Goal: Task Accomplishment & Management: Manage account settings

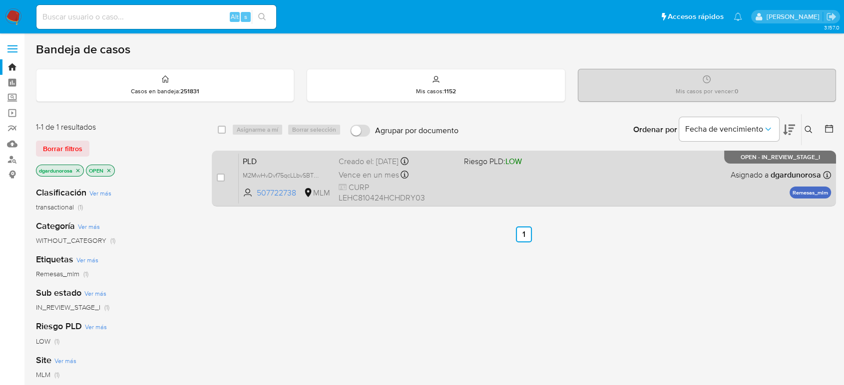
click at [486, 190] on div "PLD M2MwHvDvf75qcLLbvSBTUApX 507722738 MLM Riesgo PLD: LOW Creado el: 12/08/202…" at bounding box center [535, 178] width 592 height 50
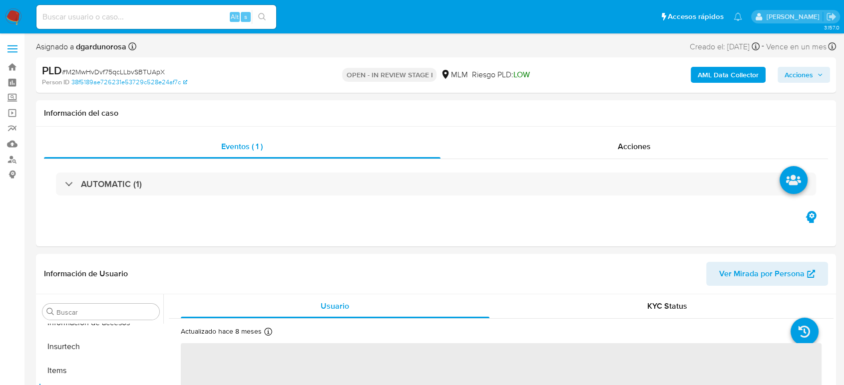
scroll to position [422, 0]
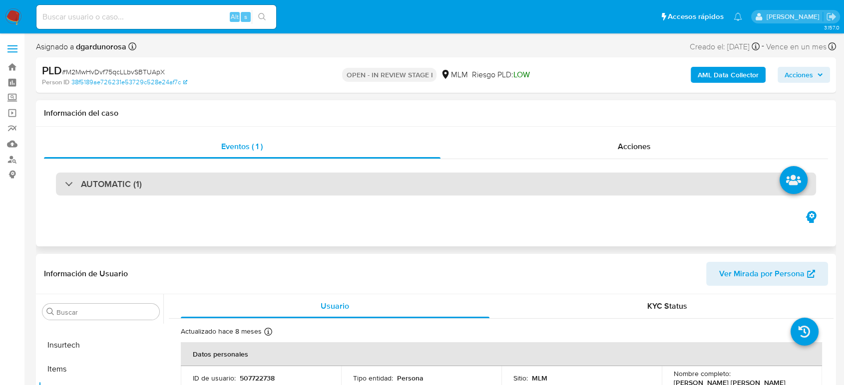
select select "10"
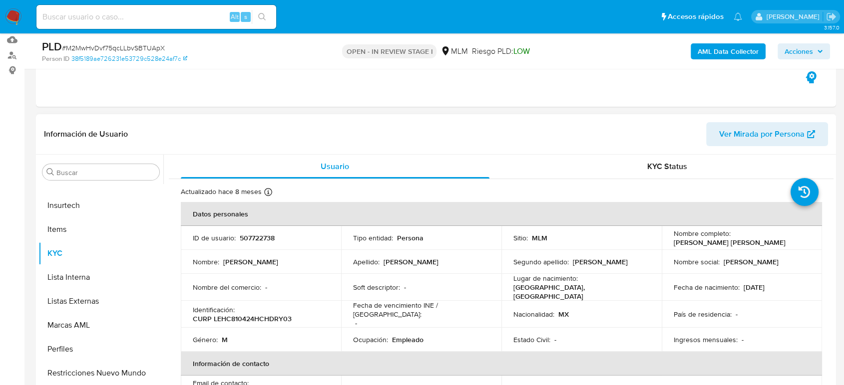
scroll to position [111, 0]
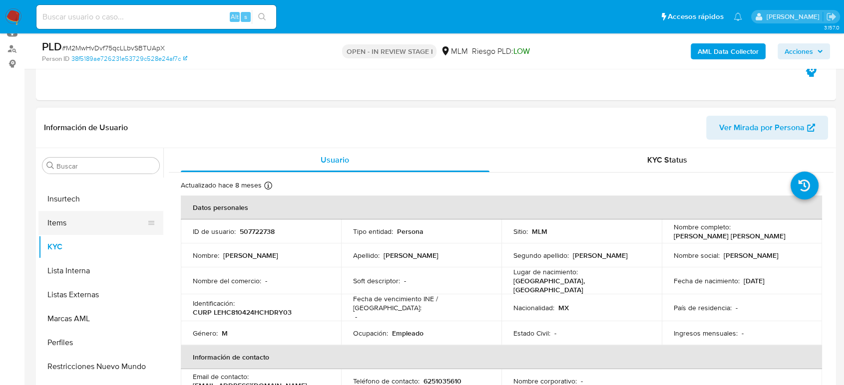
click at [65, 222] on button "Items" at bounding box center [96, 223] width 117 height 24
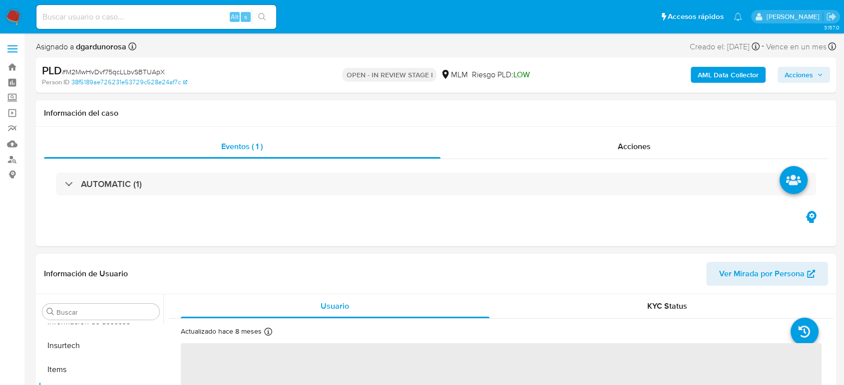
scroll to position [422, 0]
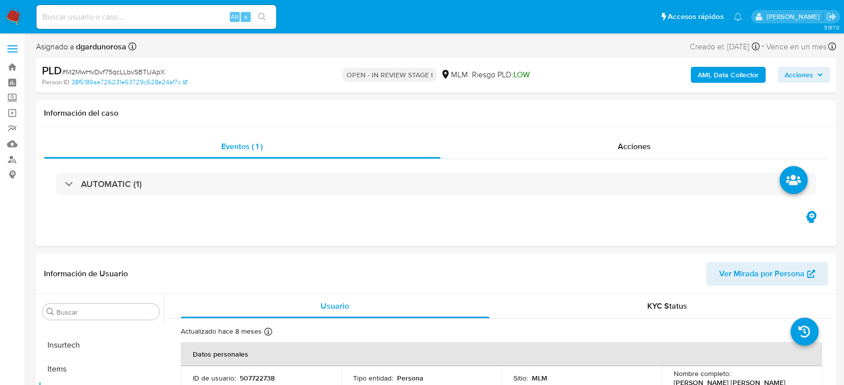
select select "10"
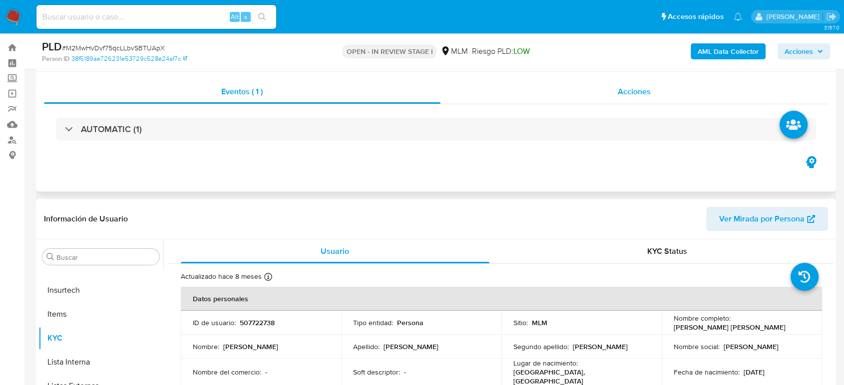
scroll to position [0, 0]
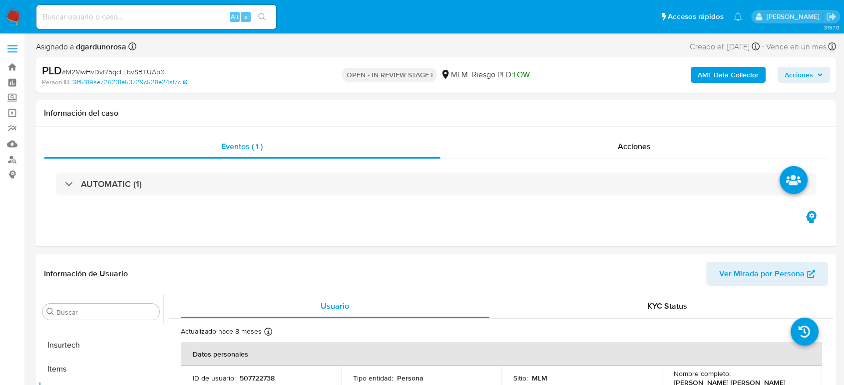
click at [123, 14] on input at bounding box center [156, 16] width 240 height 13
paste input "452247835"
type input "452247835"
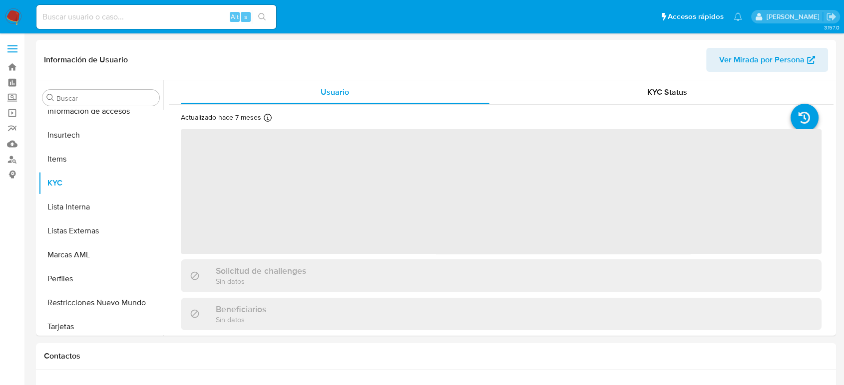
scroll to position [422, 0]
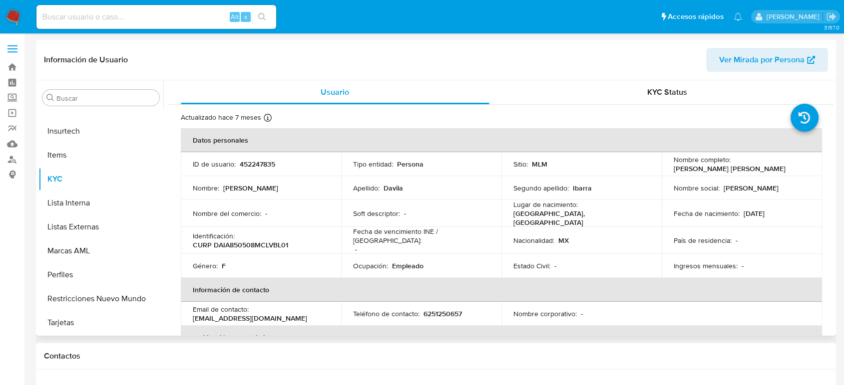
select select "10"
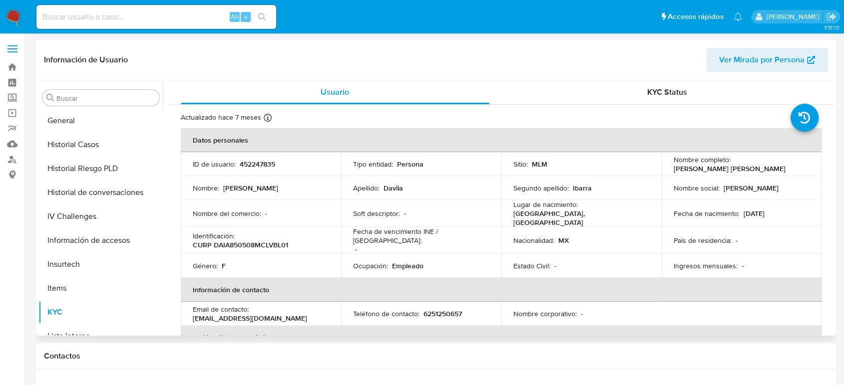
scroll to position [256, 0]
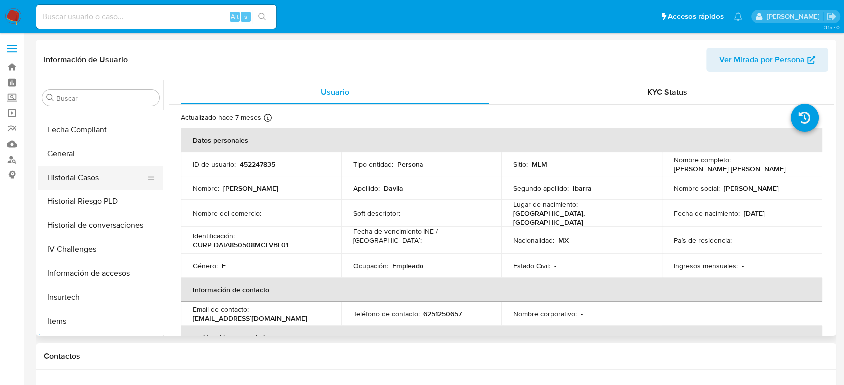
click at [81, 178] on button "Historial Casos" at bounding box center [96, 178] width 117 height 24
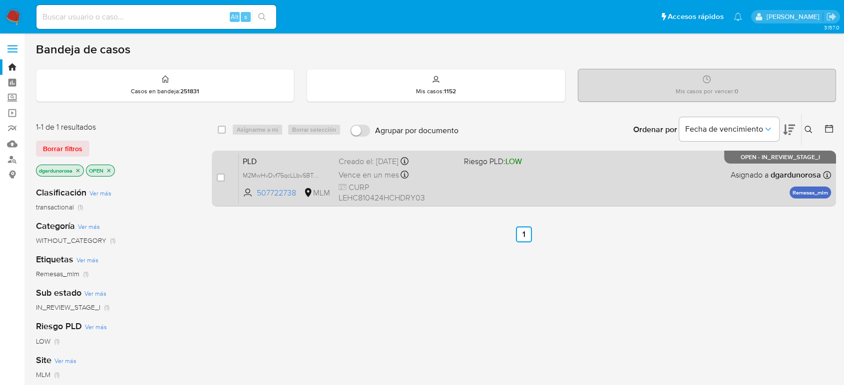
click at [593, 172] on div "PLD M2MwHvDvf75qcLLbvSBTUApX 507722738 MLM Riesgo PLD: LOW Creado el: 12/08/202…" at bounding box center [535, 178] width 592 height 50
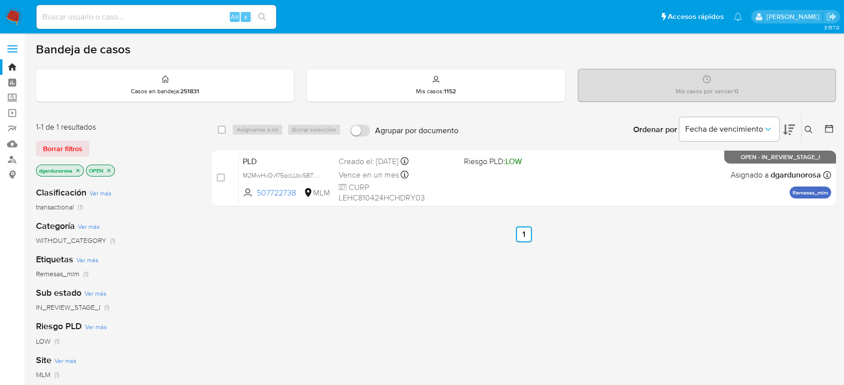
click at [811, 130] on icon at bounding box center [808, 130] width 8 height 8
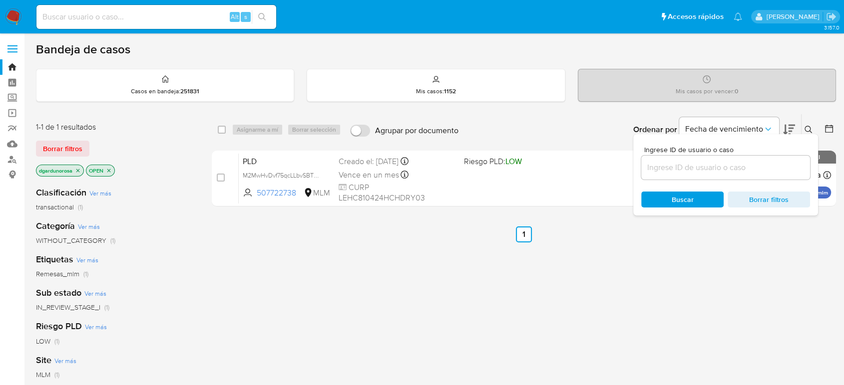
click at [732, 170] on input at bounding box center [725, 167] width 169 height 13
type input "2130437258"
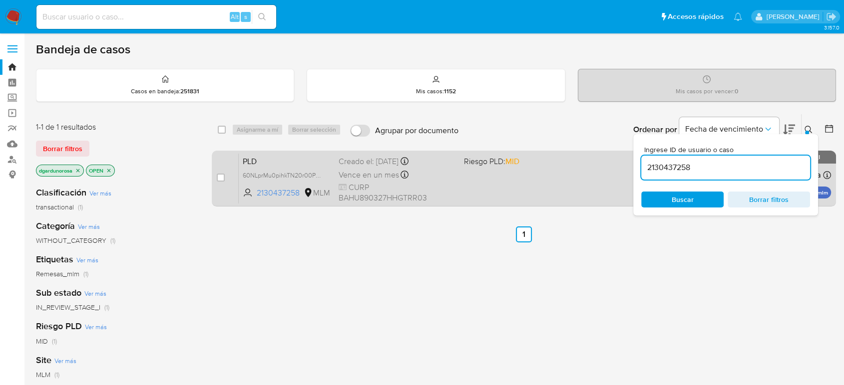
click at [594, 178] on div "PLD 60NLprMu0pihkTN20r00PLUT 2130437258 MLM Riesgo PLD: MID Creado el: 12/08/20…" at bounding box center [535, 178] width 592 height 50
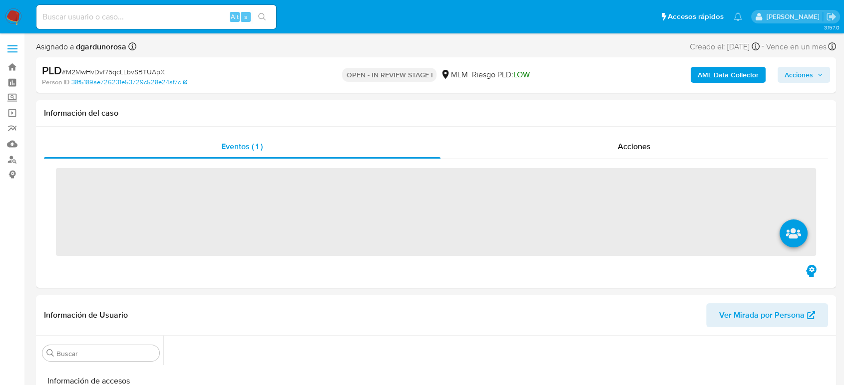
scroll to position [422, 0]
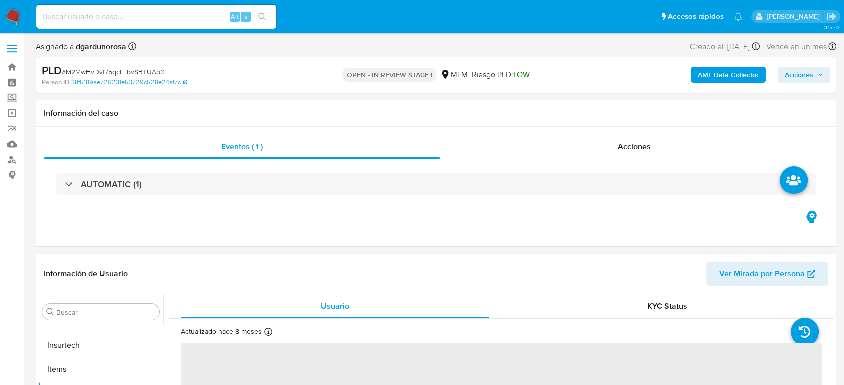
select select "10"
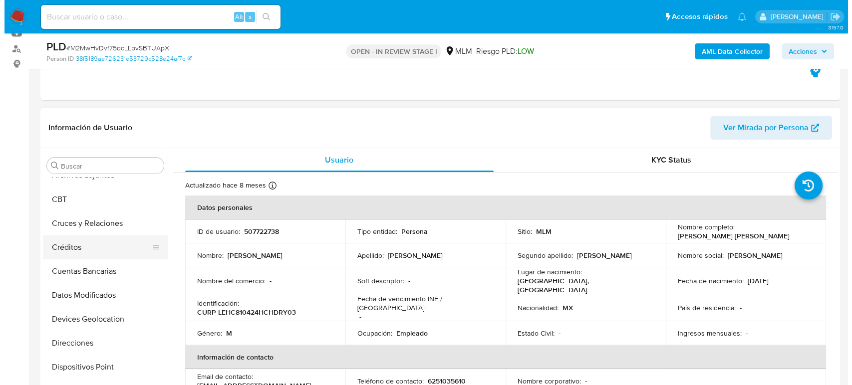
scroll to position [33, 0]
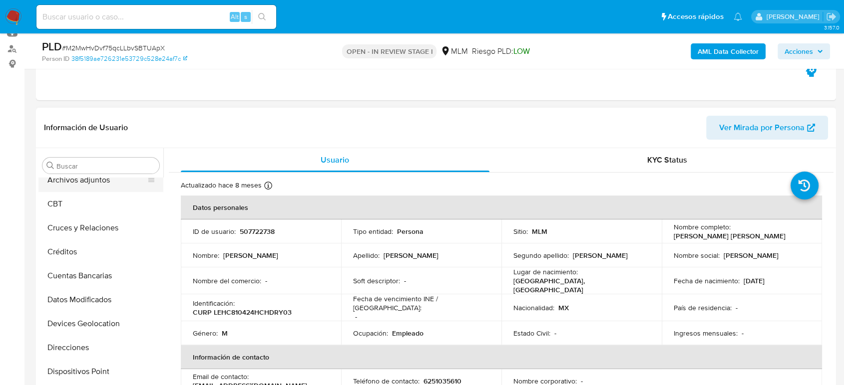
click at [78, 186] on button "Archivos adjuntos" at bounding box center [96, 180] width 117 height 24
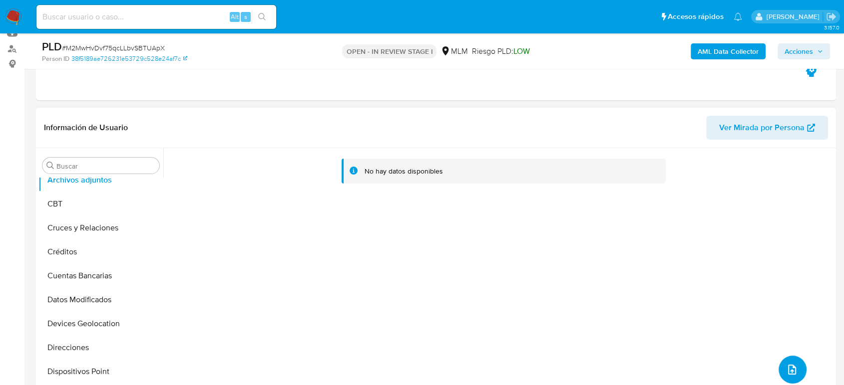
click at [793, 364] on span "upload-file" at bounding box center [792, 370] width 12 height 12
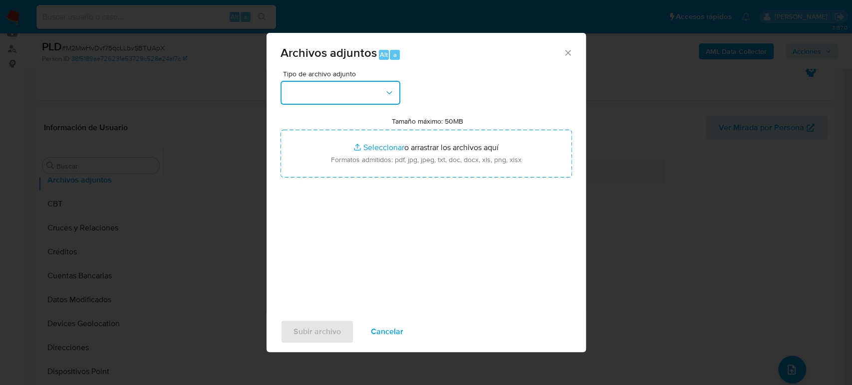
click at [356, 99] on button "button" at bounding box center [341, 93] width 120 height 24
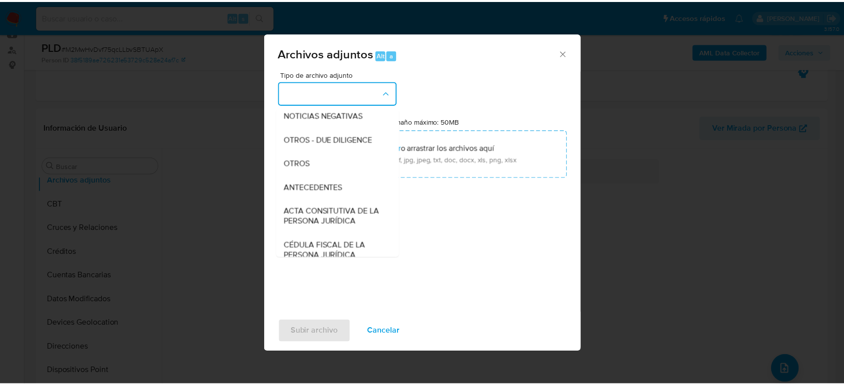
scroll to position [166, 0]
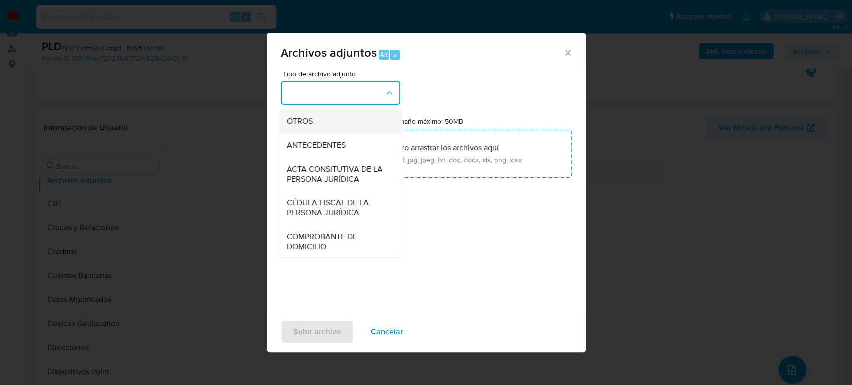
click at [310, 133] on div "OTROS" at bounding box center [338, 121] width 102 height 24
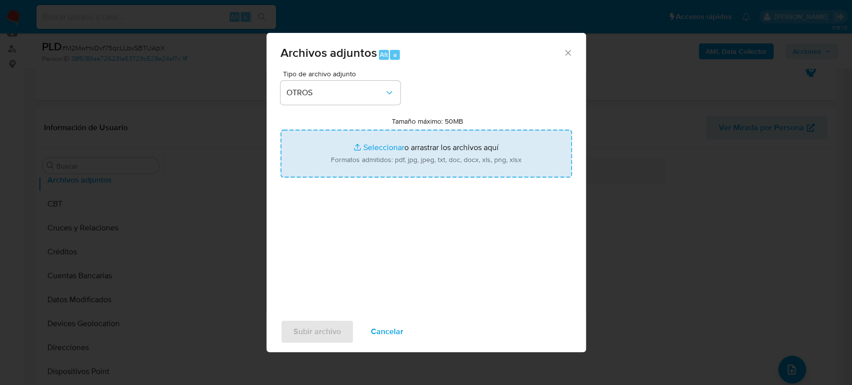
type input "C:\fakepath\507722738_Cayetano Ledezma_Agosto2025.pdf"
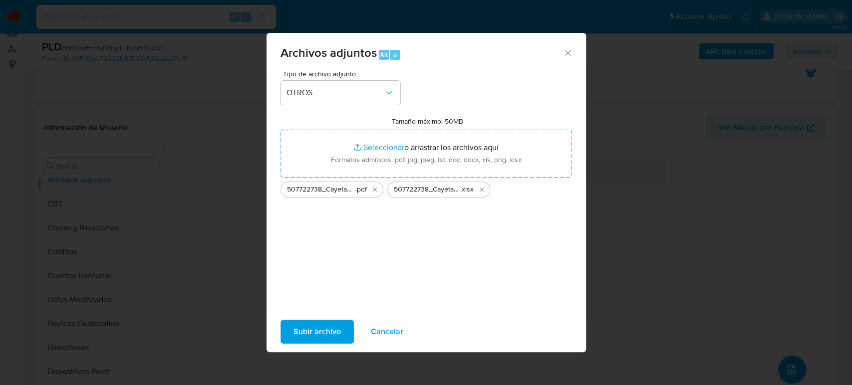
click at [302, 331] on span "Subir archivo" at bounding box center [317, 332] width 47 height 22
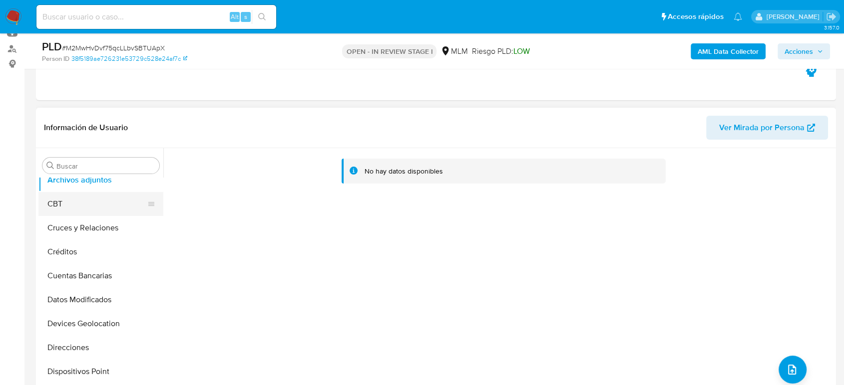
drag, startPoint x: 82, startPoint y: 212, endPoint x: 80, endPoint y: 205, distance: 7.0
click at [81, 212] on button "CBT" at bounding box center [96, 204] width 117 height 24
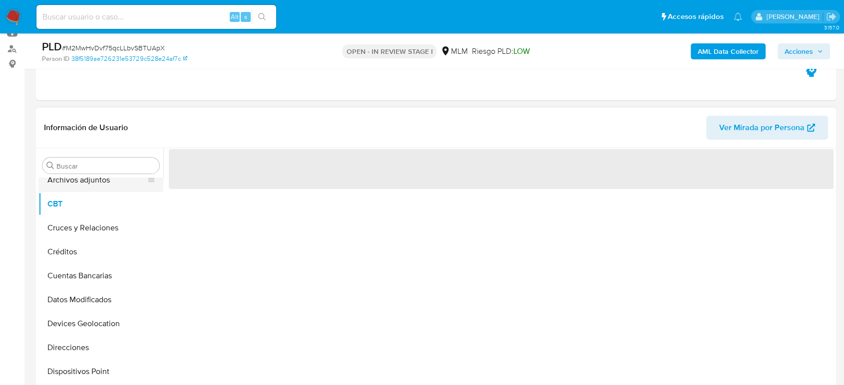
click at [72, 185] on button "Archivos adjuntos" at bounding box center [96, 180] width 117 height 24
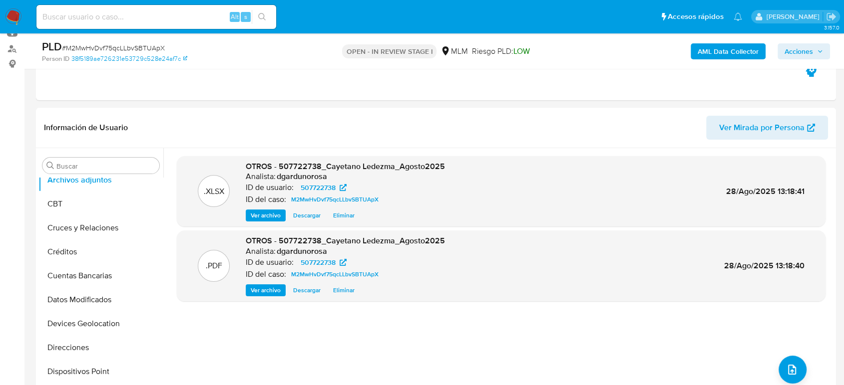
click at [822, 45] on span "Acciones" at bounding box center [803, 51] width 38 height 14
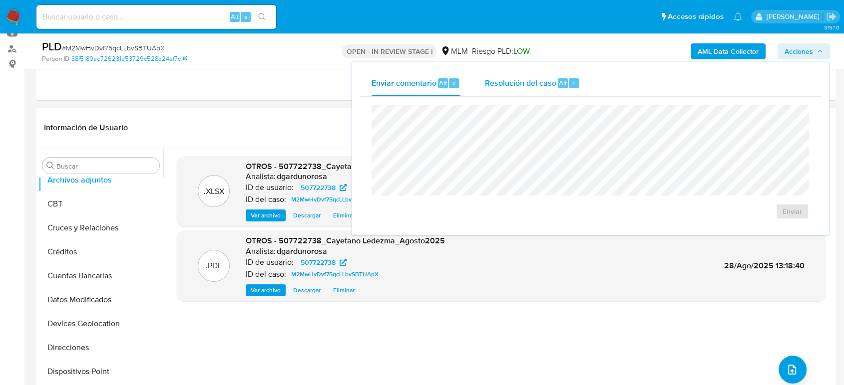
click at [512, 85] on span "Resolución del caso" at bounding box center [519, 82] width 71 height 11
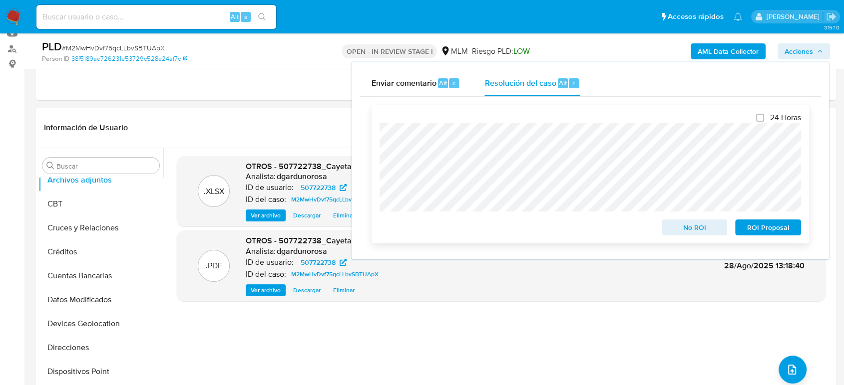
click at [696, 229] on span "No ROI" at bounding box center [695, 228] width 52 height 14
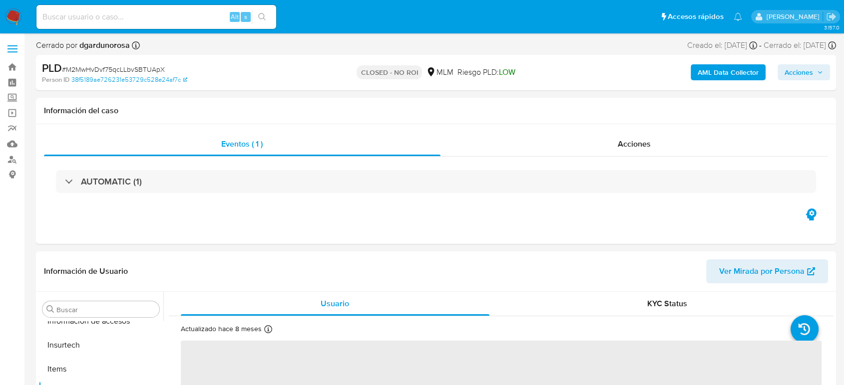
scroll to position [422, 0]
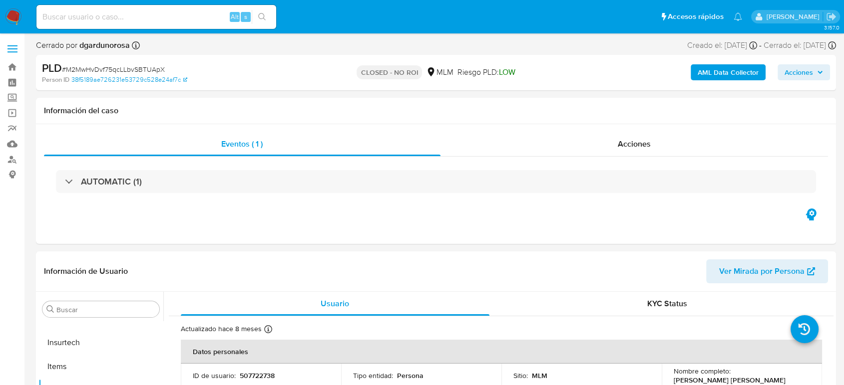
select select "10"
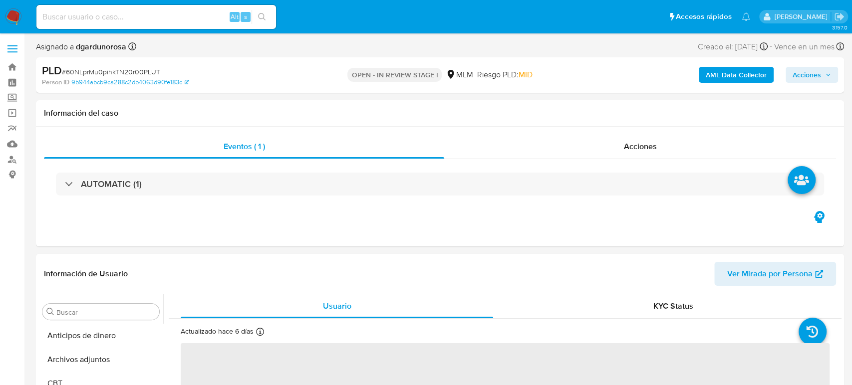
select select "10"
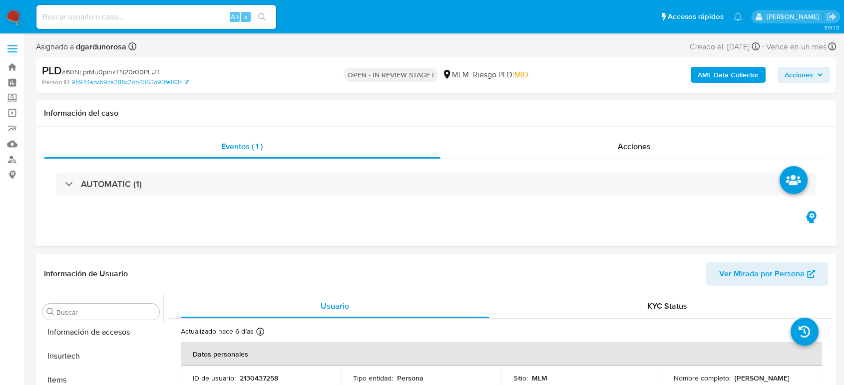
scroll to position [422, 0]
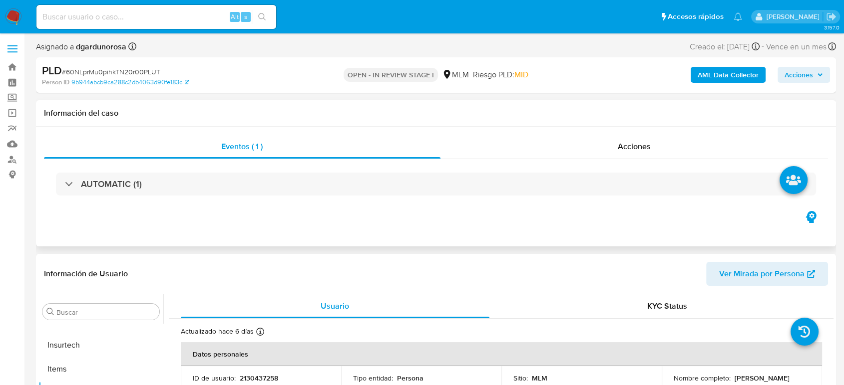
click at [470, 242] on div "Eventos ( 1 ) Acciones AUTOMATIC (1)" at bounding box center [436, 187] width 800 height 120
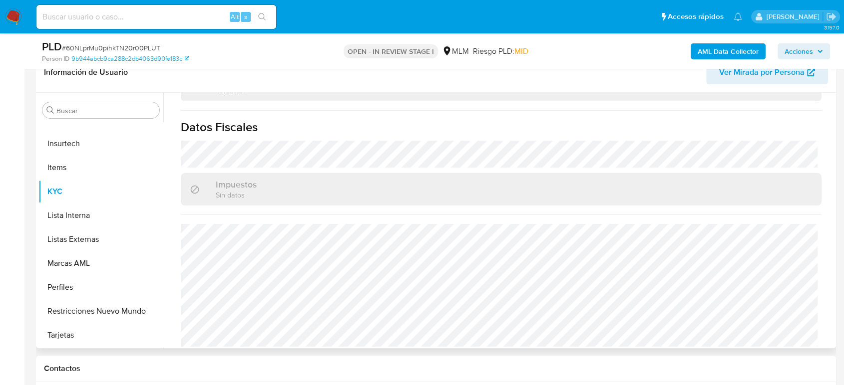
scroll to position [618, 0]
click at [79, 237] on button "Listas Externas" at bounding box center [96, 240] width 117 height 24
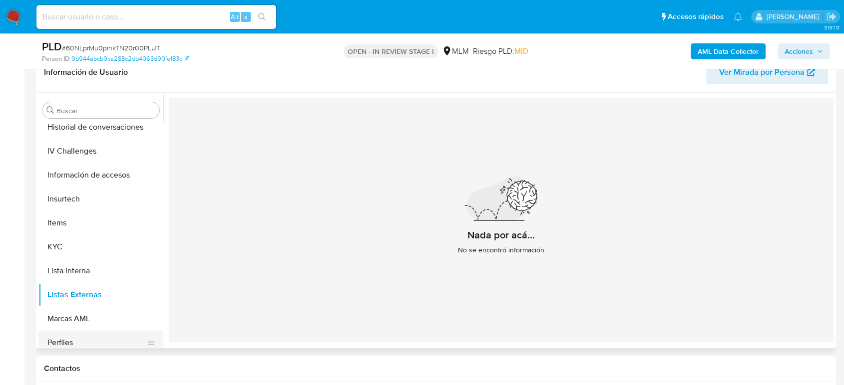
scroll to position [256, 0]
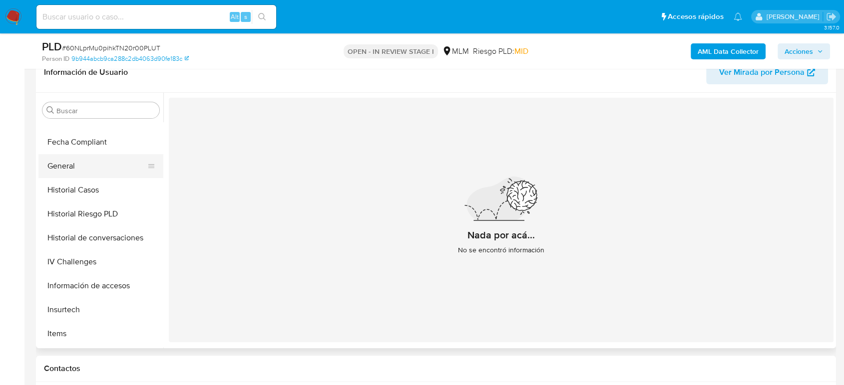
click at [79, 165] on button "General" at bounding box center [96, 166] width 117 height 24
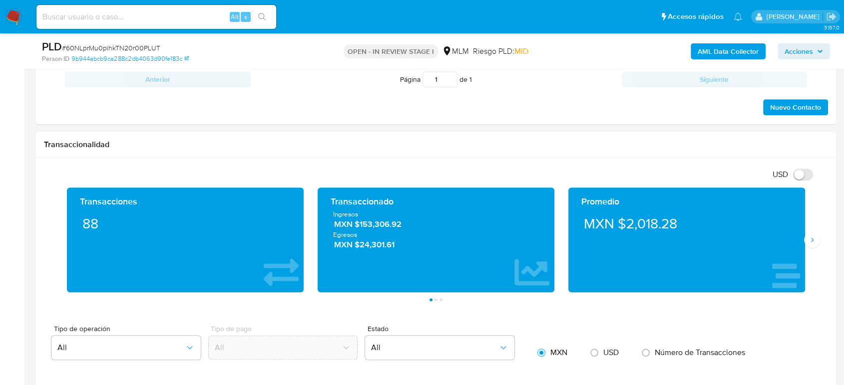
scroll to position [666, 0]
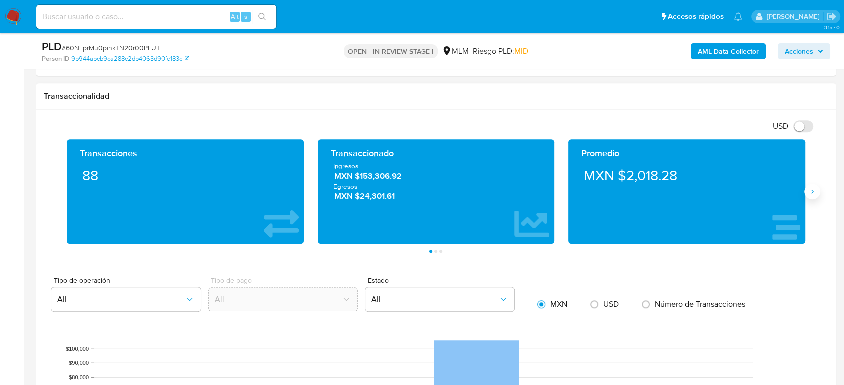
click at [810, 190] on icon "Siguiente" at bounding box center [812, 192] width 8 height 8
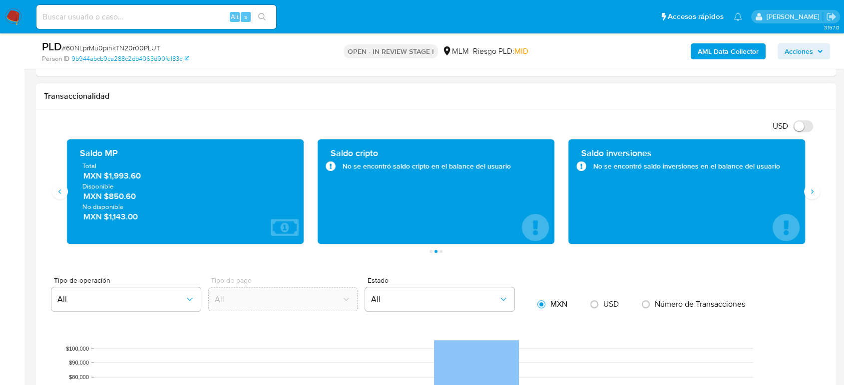
drag, startPoint x: 148, startPoint y: 173, endPoint x: 108, endPoint y: 175, distance: 40.5
click at [108, 175] on span "MXN $1,993.60" at bounding box center [185, 175] width 205 height 11
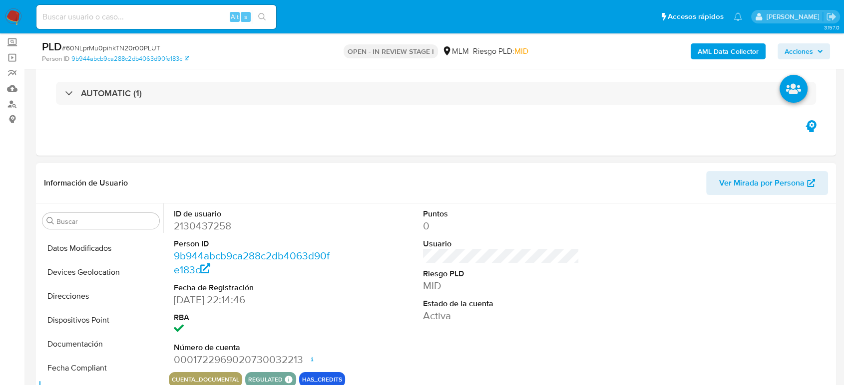
scroll to position [89, 0]
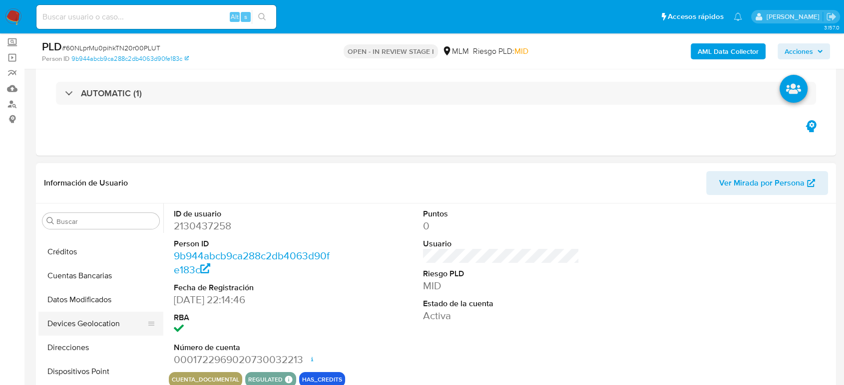
click at [90, 322] on button "Devices Geolocation" at bounding box center [96, 324] width 117 height 24
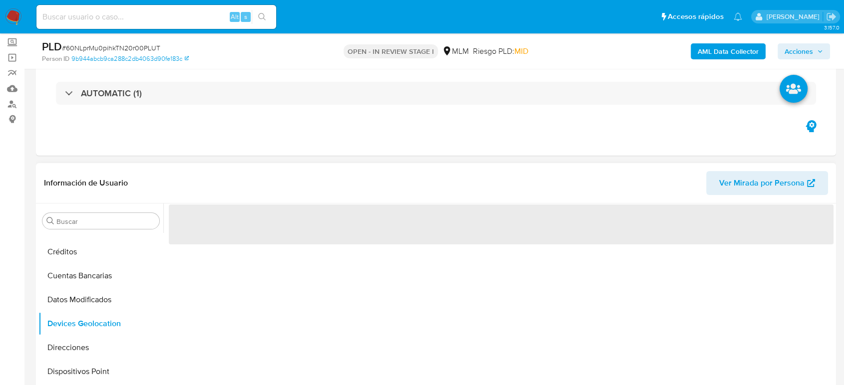
scroll to position [166, 0]
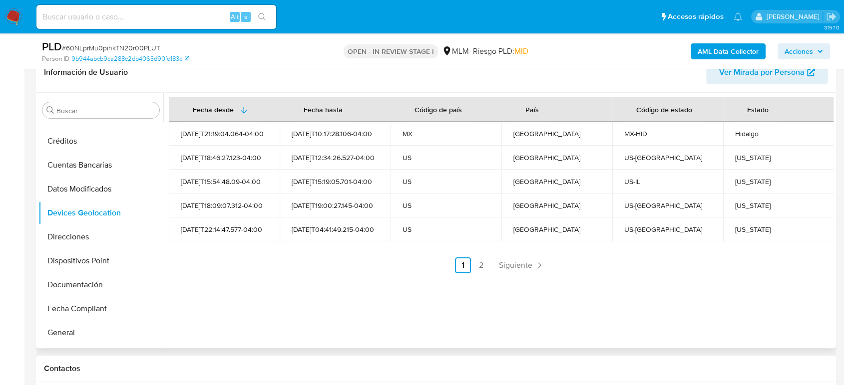
click at [519, 262] on span "Siguiente" at bounding box center [515, 266] width 33 height 8
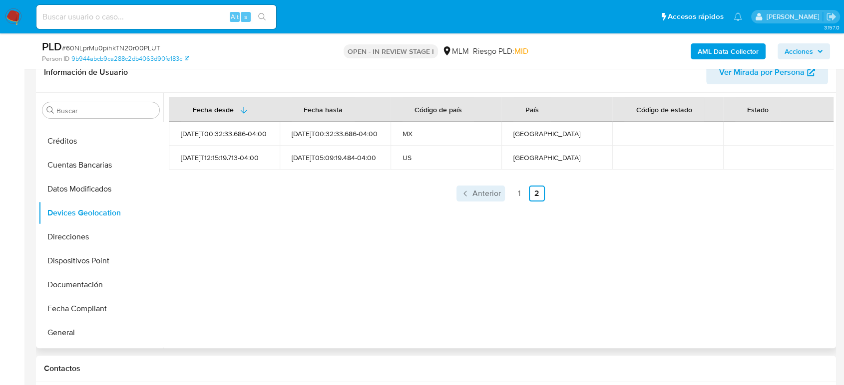
click at [496, 191] on span "Anterior" at bounding box center [486, 194] width 28 height 8
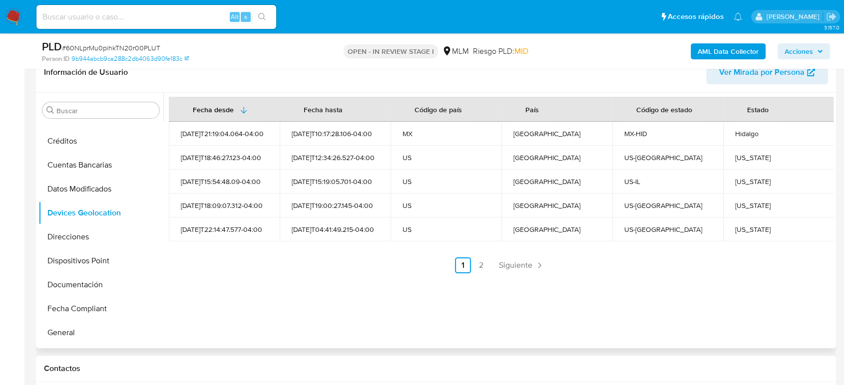
click at [766, 156] on div "Pennsylvania" at bounding box center [778, 157] width 87 height 9
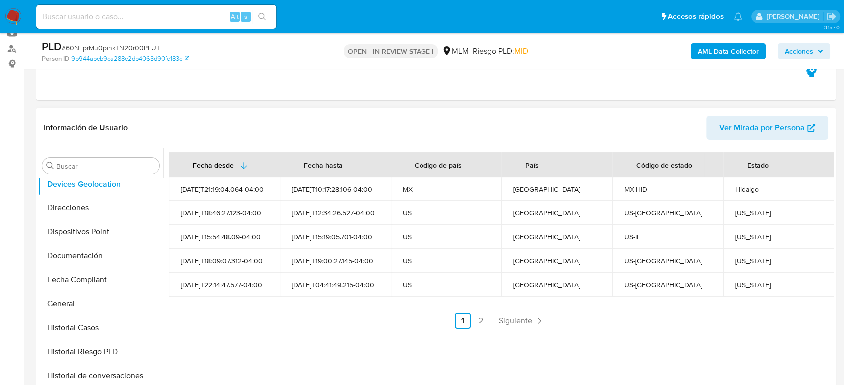
scroll to position [277, 0]
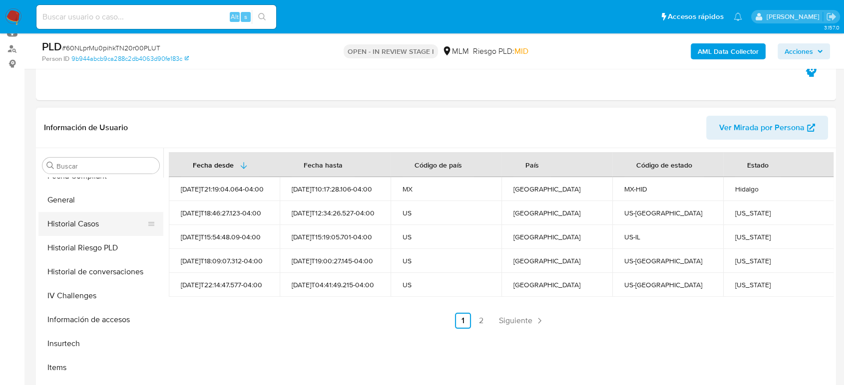
click at [92, 222] on button "Historial Casos" at bounding box center [96, 224] width 117 height 24
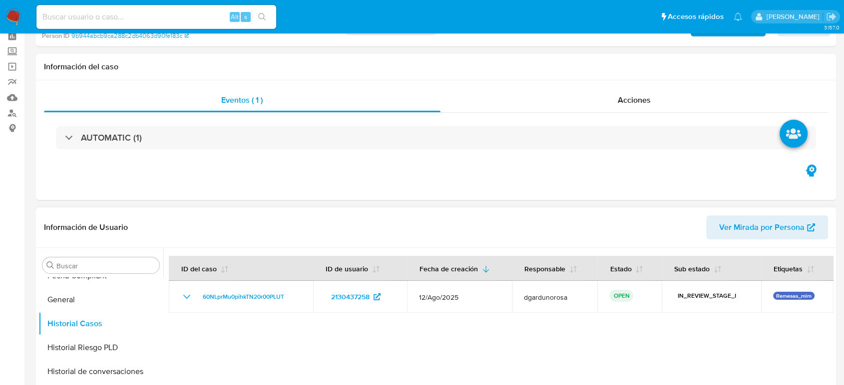
scroll to position [0, 0]
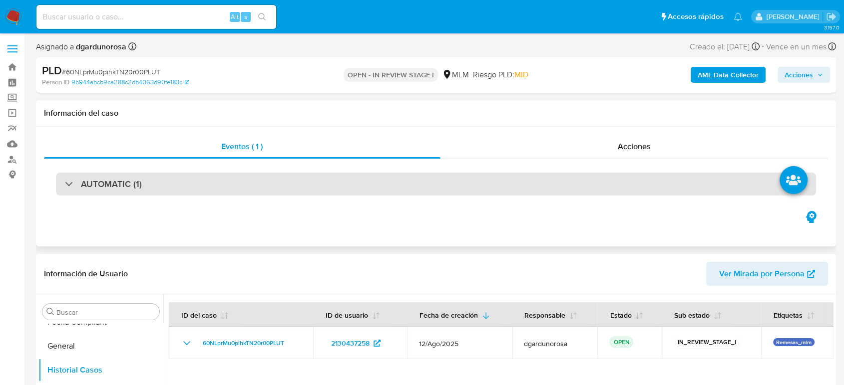
click at [248, 190] on div "AUTOMATIC (1)" at bounding box center [436, 184] width 760 height 23
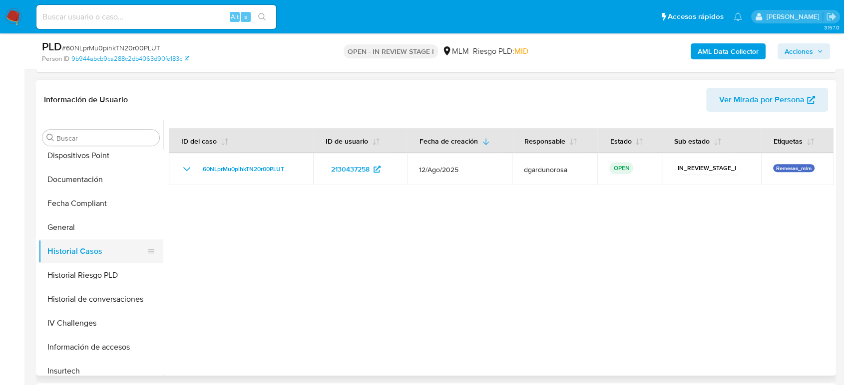
scroll to position [333, 0]
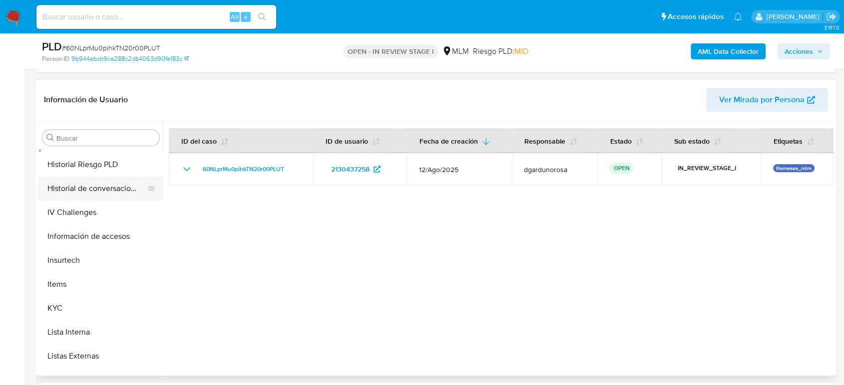
click at [115, 186] on button "Historial de conversaciones" at bounding box center [96, 189] width 117 height 24
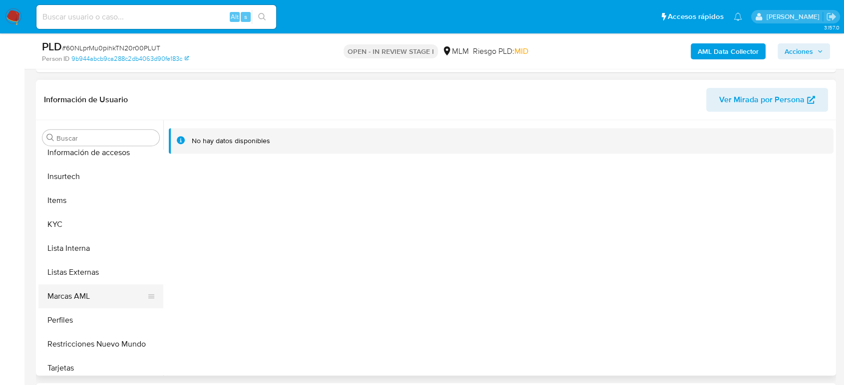
scroll to position [422, 0]
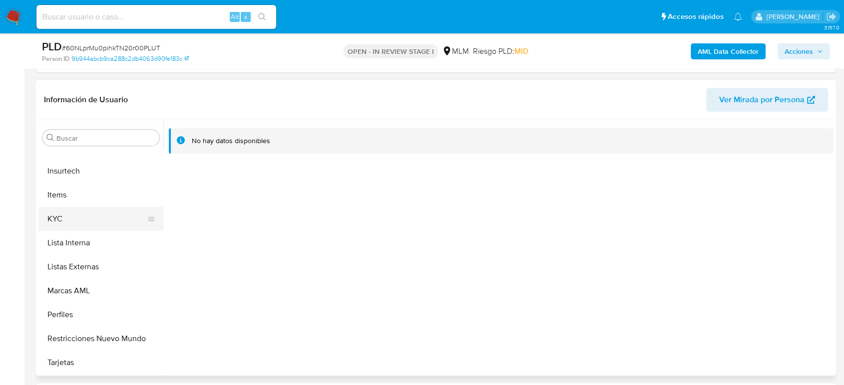
click at [75, 221] on button "KYC" at bounding box center [96, 219] width 117 height 24
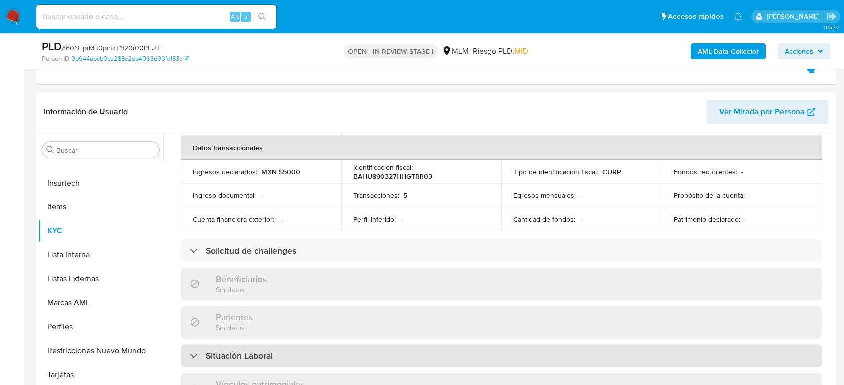
scroll to position [174, 0]
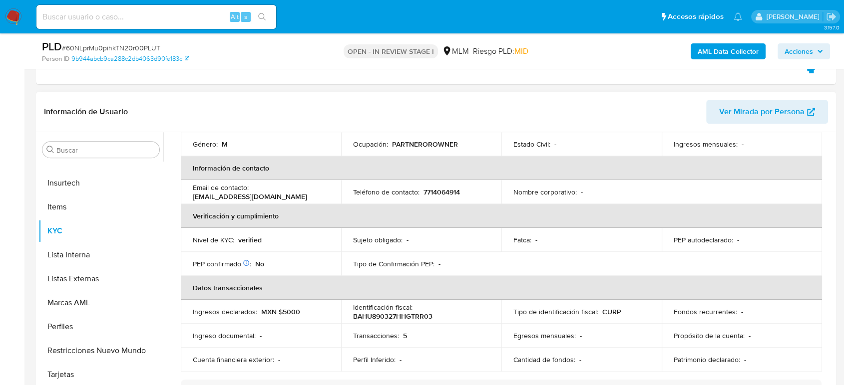
click at [435, 188] on p "7714064914" at bounding box center [441, 192] width 36 height 9
copy p "7714064914"
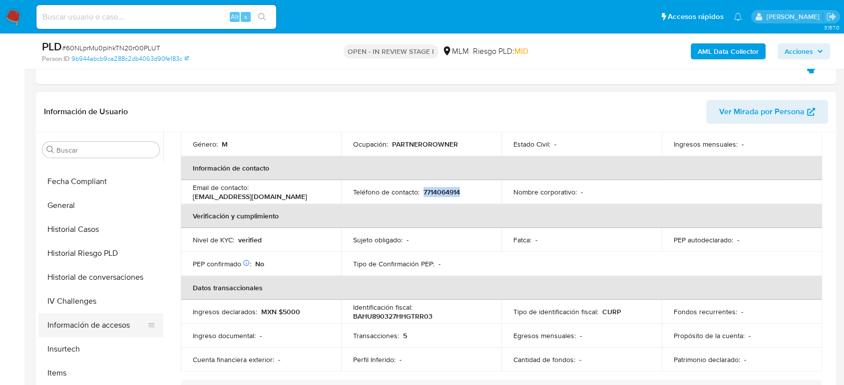
scroll to position [200, 0]
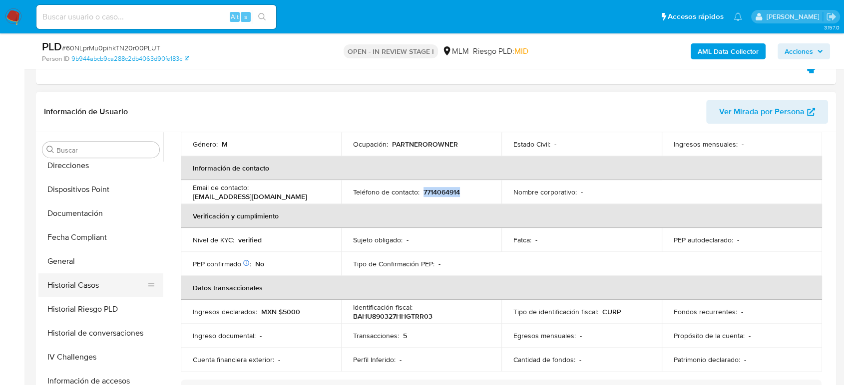
click at [80, 283] on button "Historial Casos" at bounding box center [96, 286] width 117 height 24
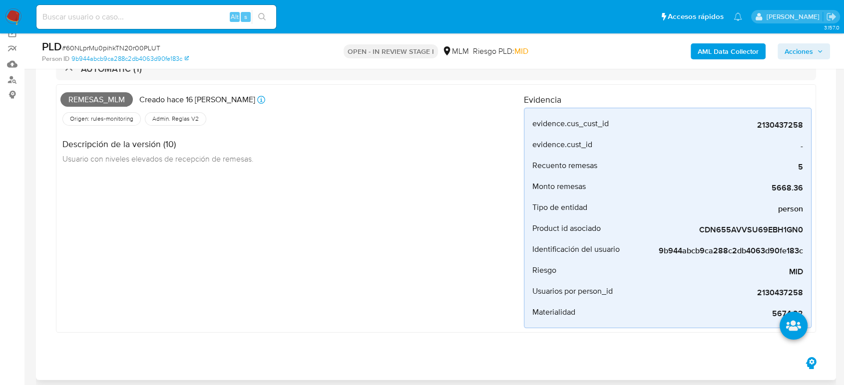
scroll to position [277, 0]
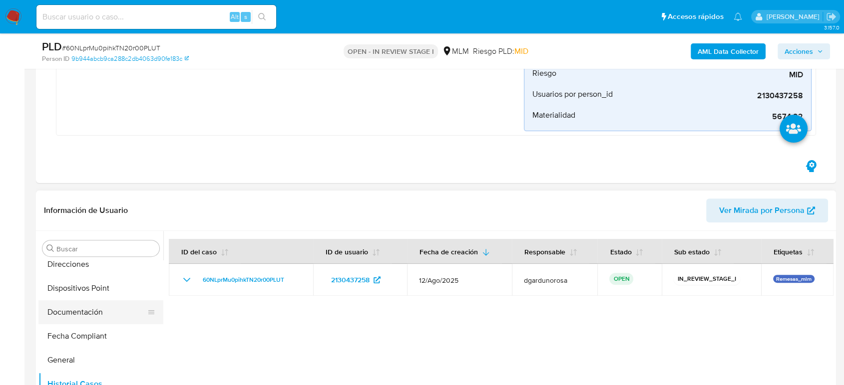
click at [105, 309] on button "Documentación" at bounding box center [96, 313] width 117 height 24
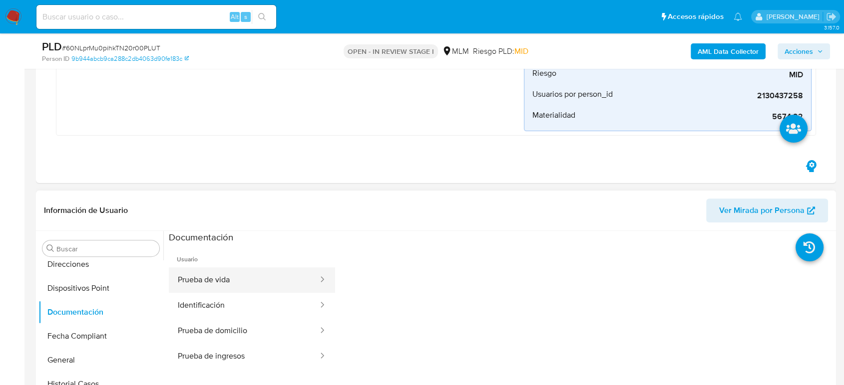
click at [210, 287] on button "Prueba de vida" at bounding box center [244, 280] width 150 height 25
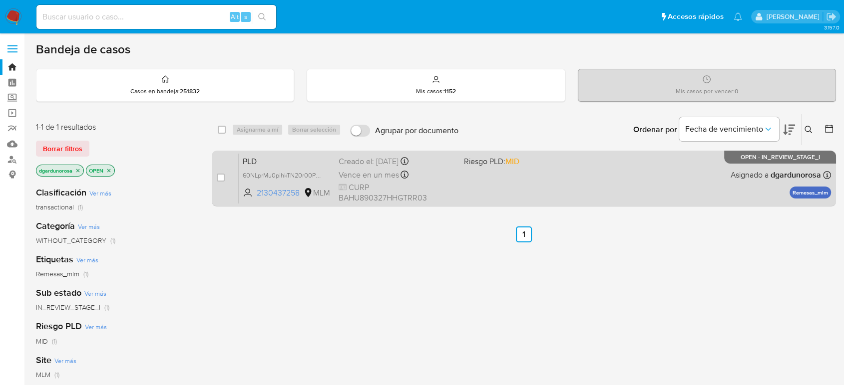
click at [560, 179] on div "PLD 60NLprMu0pihkTN20r00PLUT 2130437258 MLM Riesgo PLD: MID Creado el: [DATE] C…" at bounding box center [535, 178] width 592 height 50
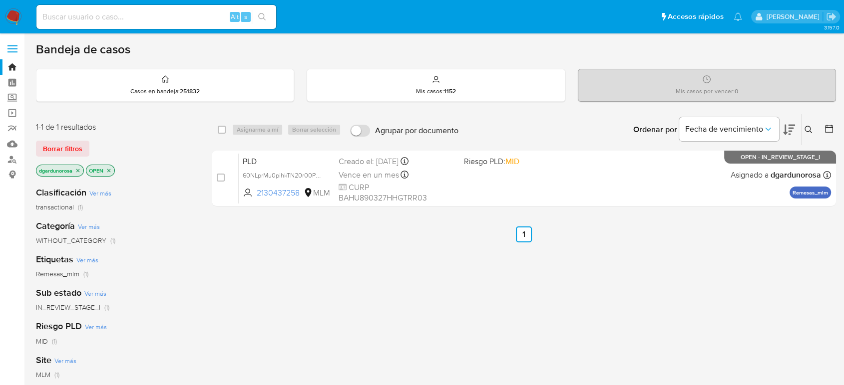
click at [803, 131] on button at bounding box center [809, 130] width 16 height 12
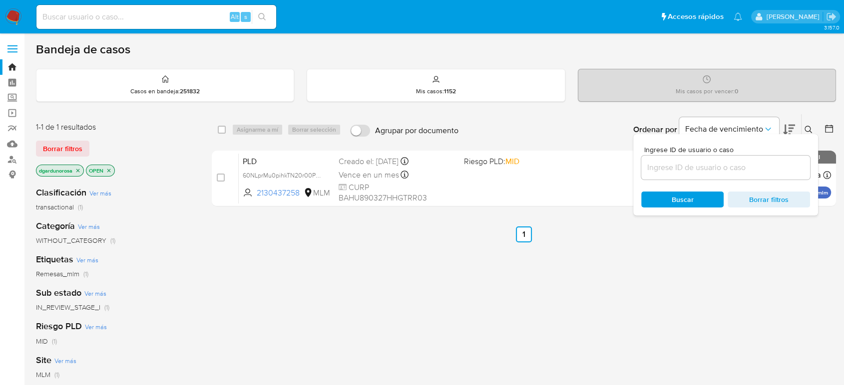
click at [730, 171] on input at bounding box center [725, 167] width 169 height 13
type input "147230591"
click at [811, 131] on icon at bounding box center [808, 130] width 8 height 8
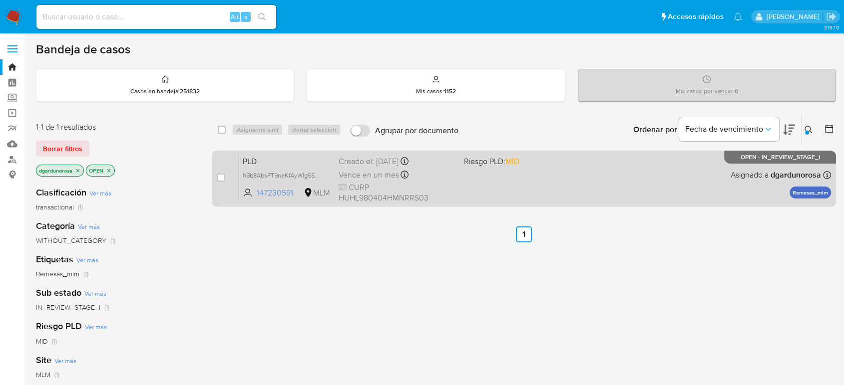
click at [701, 175] on div "PLD h9b8AbsPT9neKfAyWIgSSa3J 147230591 MLM Riesgo PLD: MID Creado el: 12/08/202…" at bounding box center [535, 178] width 592 height 50
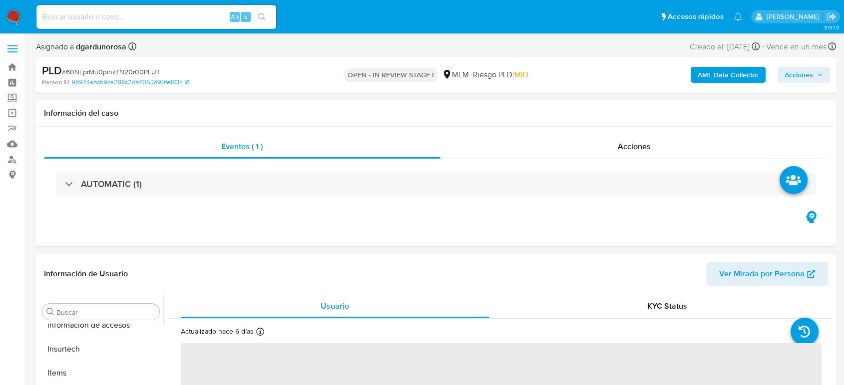
scroll to position [422, 0]
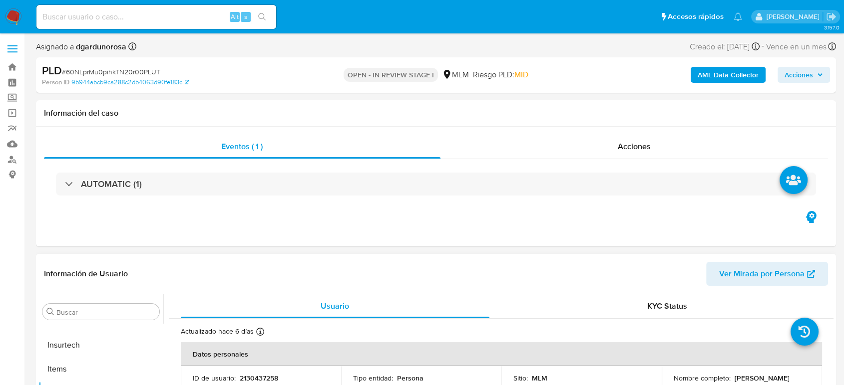
select select "10"
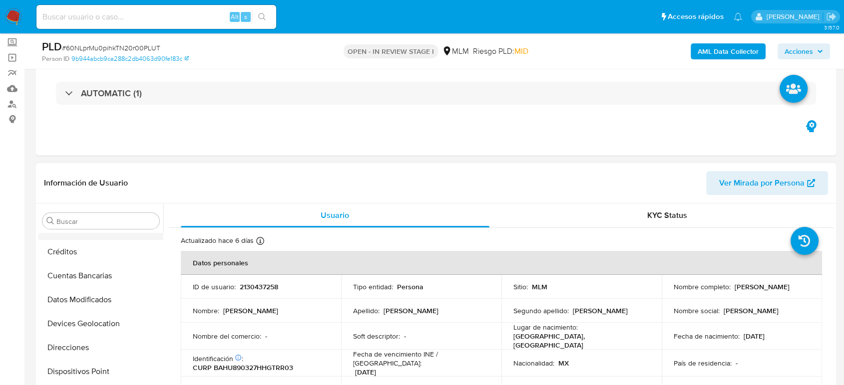
scroll to position [0, 0]
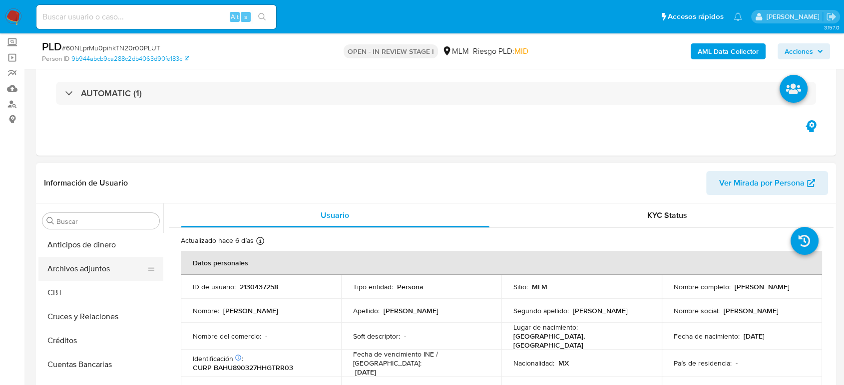
click at [87, 265] on button "Archivos adjuntos" at bounding box center [96, 269] width 117 height 24
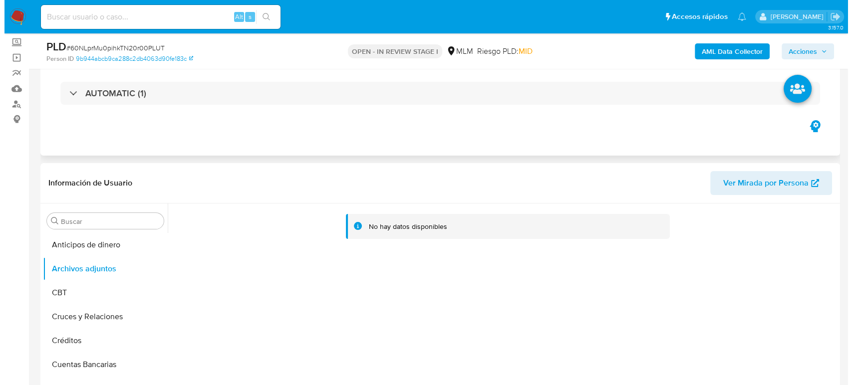
scroll to position [111, 0]
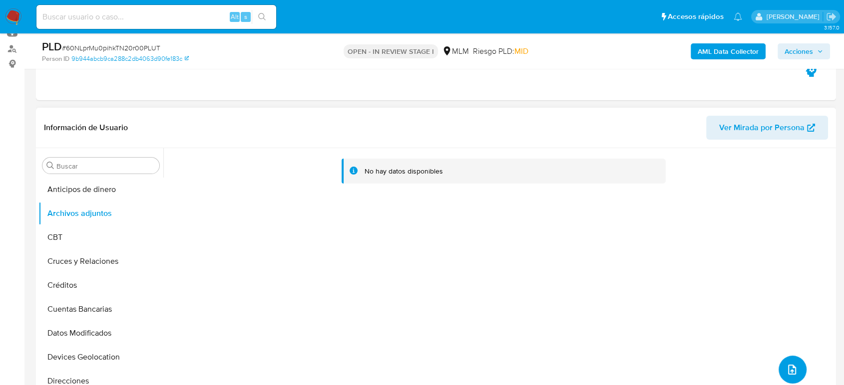
click at [790, 361] on button "upload-file" at bounding box center [792, 370] width 28 height 28
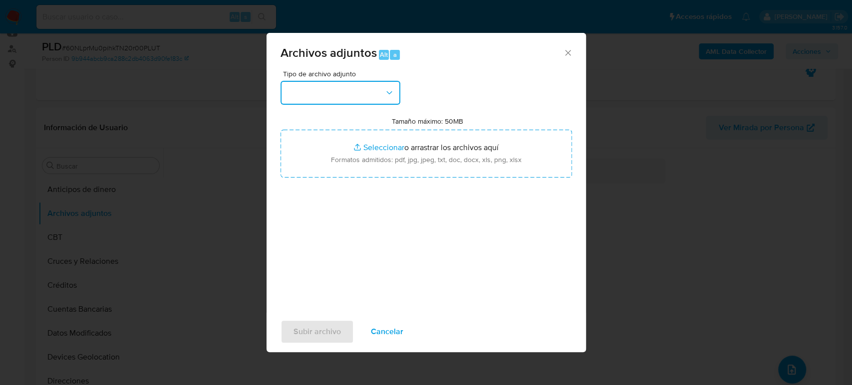
click at [363, 97] on button "button" at bounding box center [341, 93] width 120 height 24
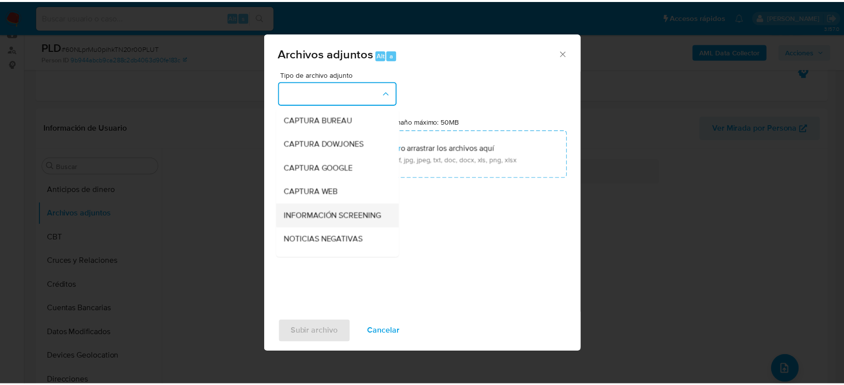
scroll to position [55, 0]
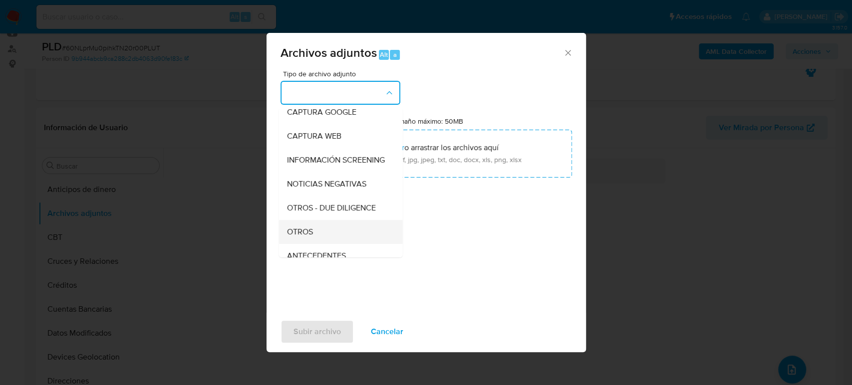
click at [324, 241] on div "OTROS" at bounding box center [338, 232] width 102 height 24
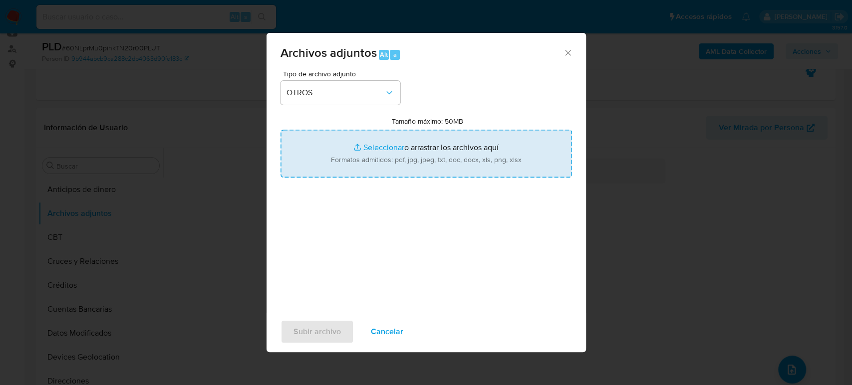
type input "C:\fakepath\2130437258_Uriel Bautista_Agosto2025.pdf"
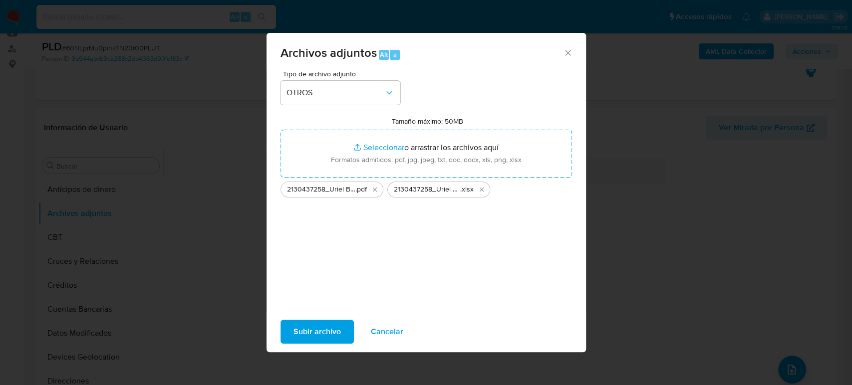
click at [326, 333] on span "Subir archivo" at bounding box center [317, 332] width 47 height 22
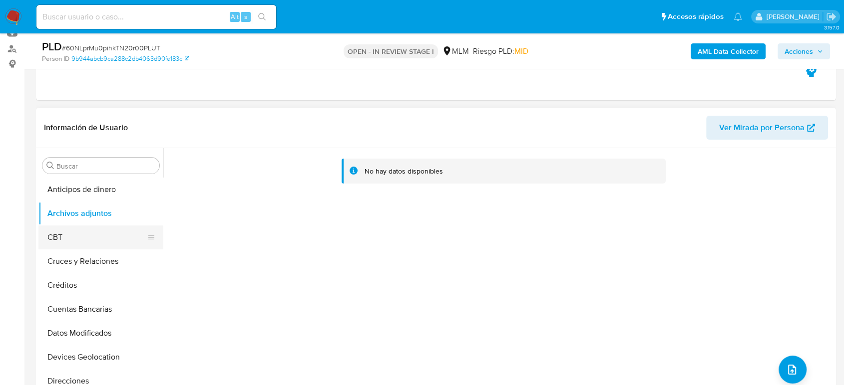
click at [98, 240] on button "CBT" at bounding box center [96, 238] width 117 height 24
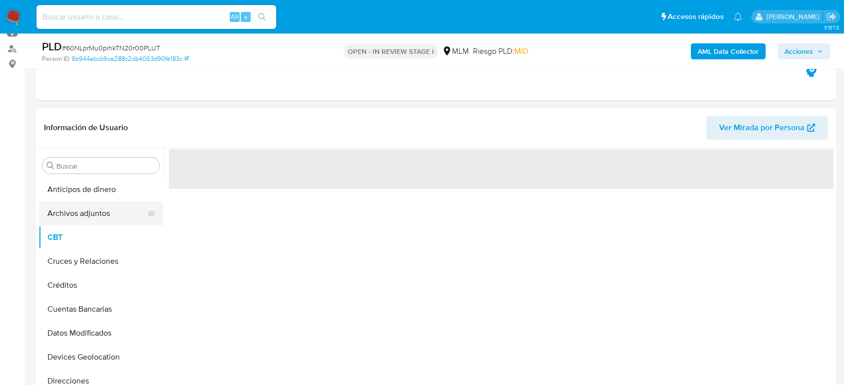
click at [89, 221] on button "Archivos adjuntos" at bounding box center [96, 214] width 117 height 24
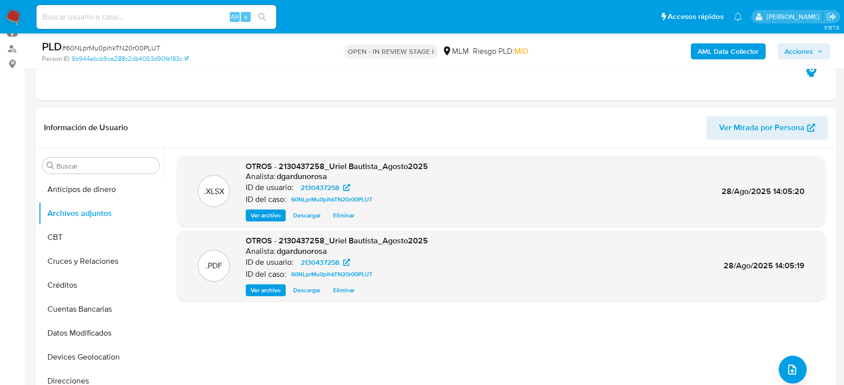
drag, startPoint x: 821, startPoint y: 52, endPoint x: 785, endPoint y: 60, distance: 36.7
click at [821, 52] on icon "button" at bounding box center [820, 51] width 6 height 6
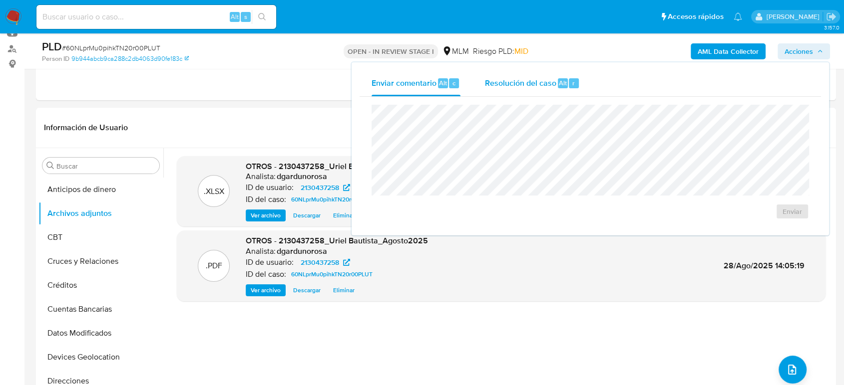
click at [539, 88] on div "Resolución del caso Alt r" at bounding box center [531, 83] width 95 height 26
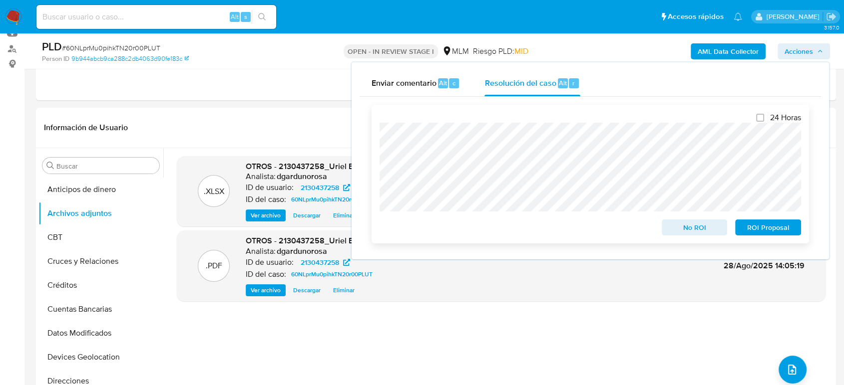
click at [675, 228] on span "No ROI" at bounding box center [695, 228] width 52 height 14
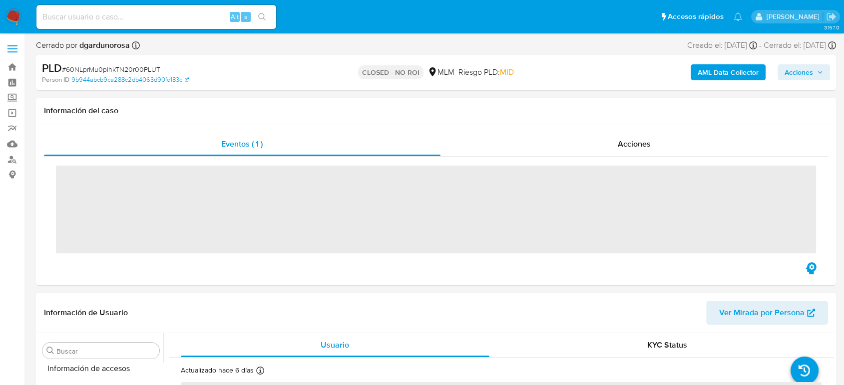
scroll to position [422, 0]
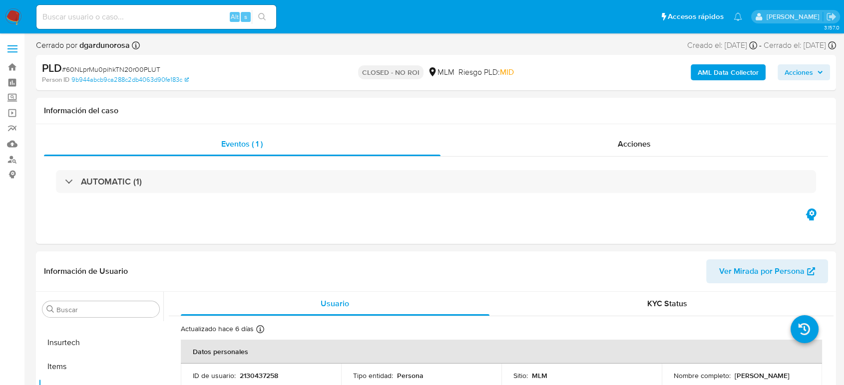
select select "10"
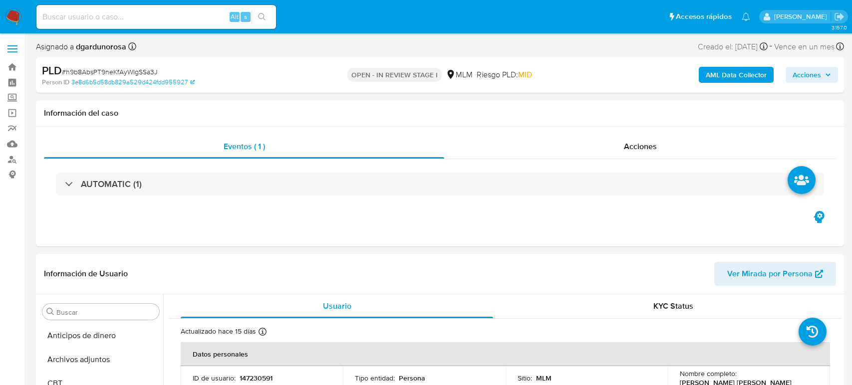
select select "10"
